Goal: Task Accomplishment & Management: Manage account settings

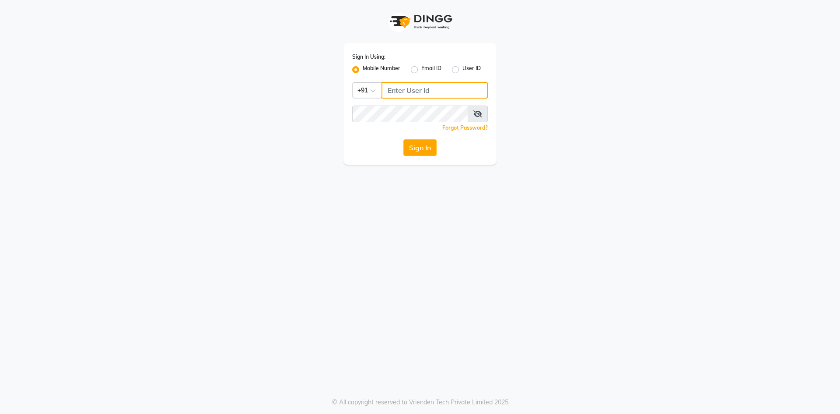
click at [409, 88] on input "Username" at bounding box center [435, 90] width 106 height 17
click at [403, 139] on button "Sign In" at bounding box center [419, 147] width 33 height 17
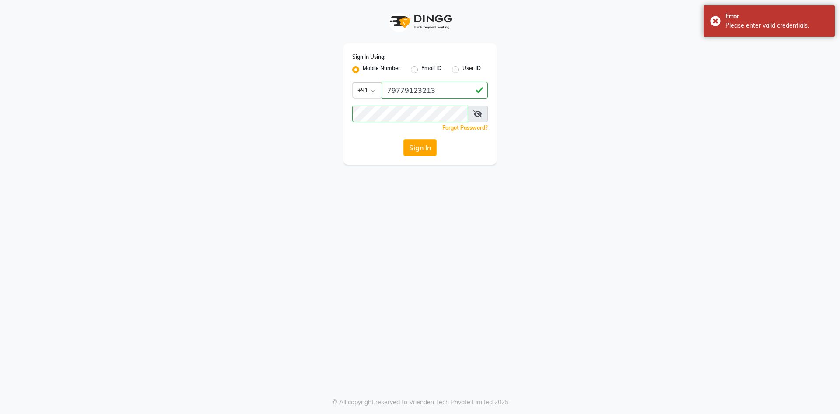
click at [477, 115] on icon at bounding box center [477, 113] width 9 height 7
click at [418, 144] on button "Sign In" at bounding box center [419, 147] width 33 height 17
click at [439, 91] on input "79779123213" at bounding box center [435, 90] width 106 height 17
type input "7"
type input "7977912323"
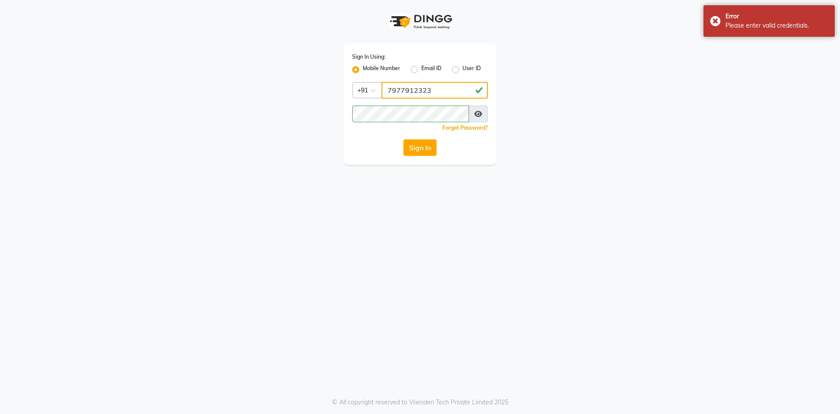
click at [403, 139] on button "Sign In" at bounding box center [419, 147] width 33 height 17
